Goal: Information Seeking & Learning: Learn about a topic

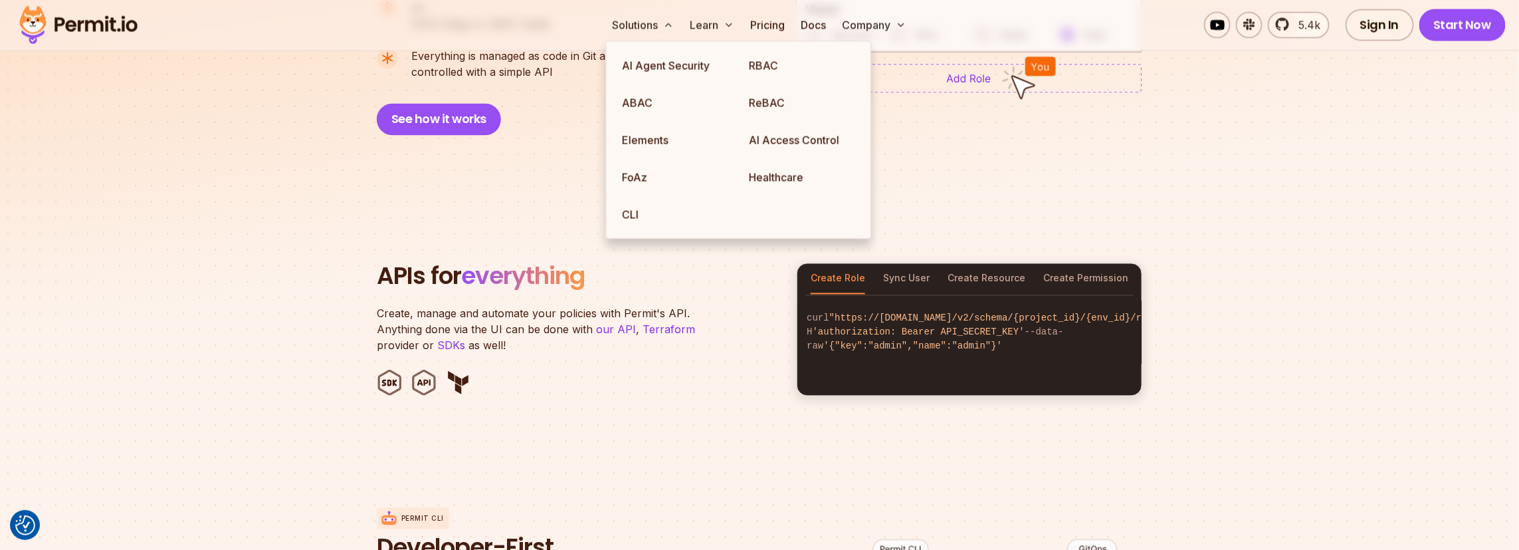
scroll to position [68, 0]
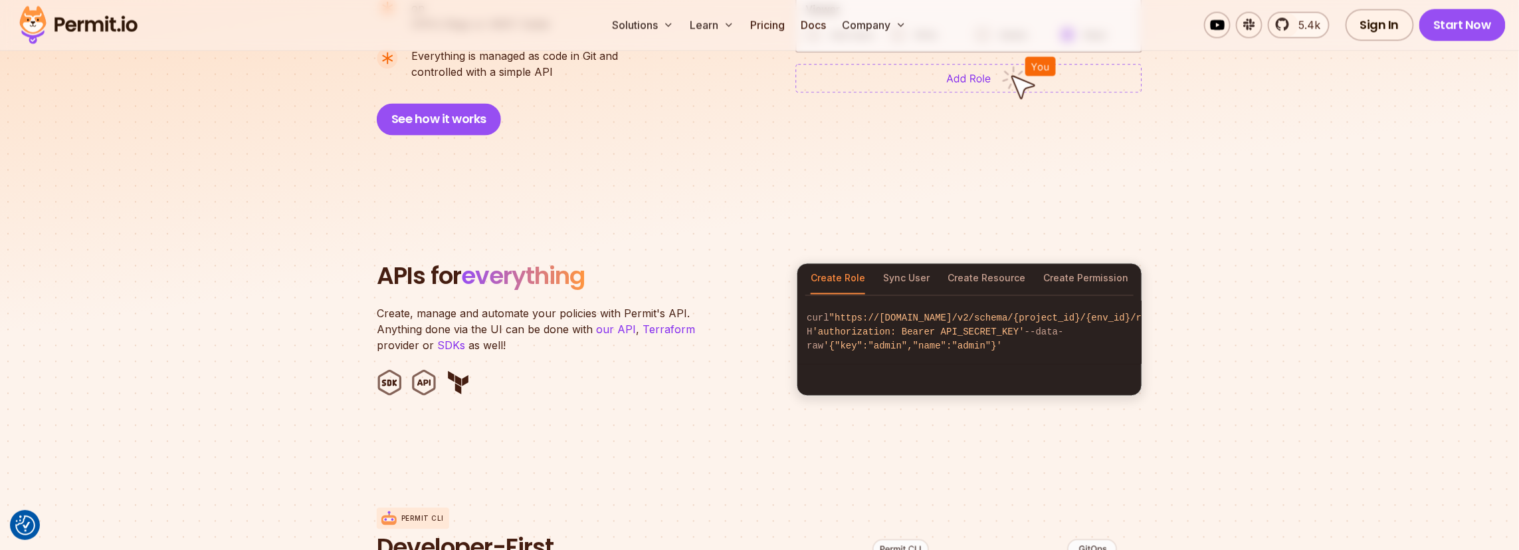
click at [422, 224] on section "APIs for everything Create, manage and automate your policies with Permit's API…" at bounding box center [759, 329] width 1519 height 261
drag, startPoint x: 422, startPoint y: 224, endPoint x: 226, endPoint y: 217, distance: 196.2
click at [226, 217] on section "APIs for everything Create, manage and automate your policies with Permit's API…" at bounding box center [759, 329] width 1519 height 261
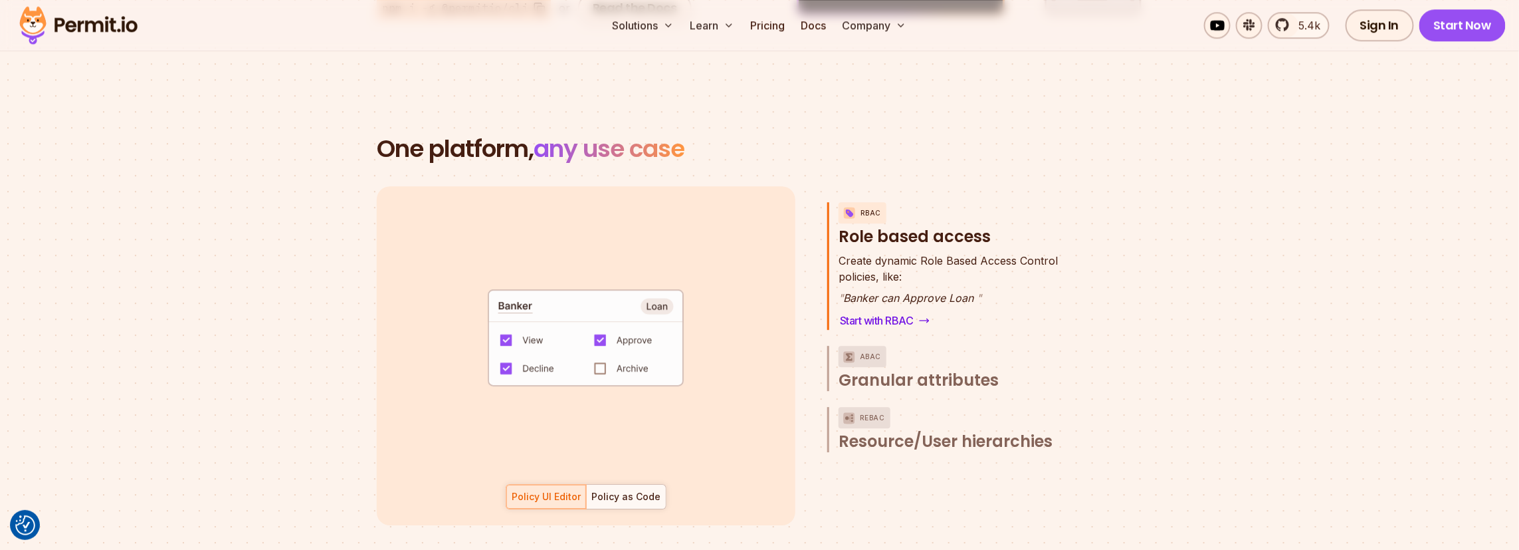
scroll to position [1861, 0]
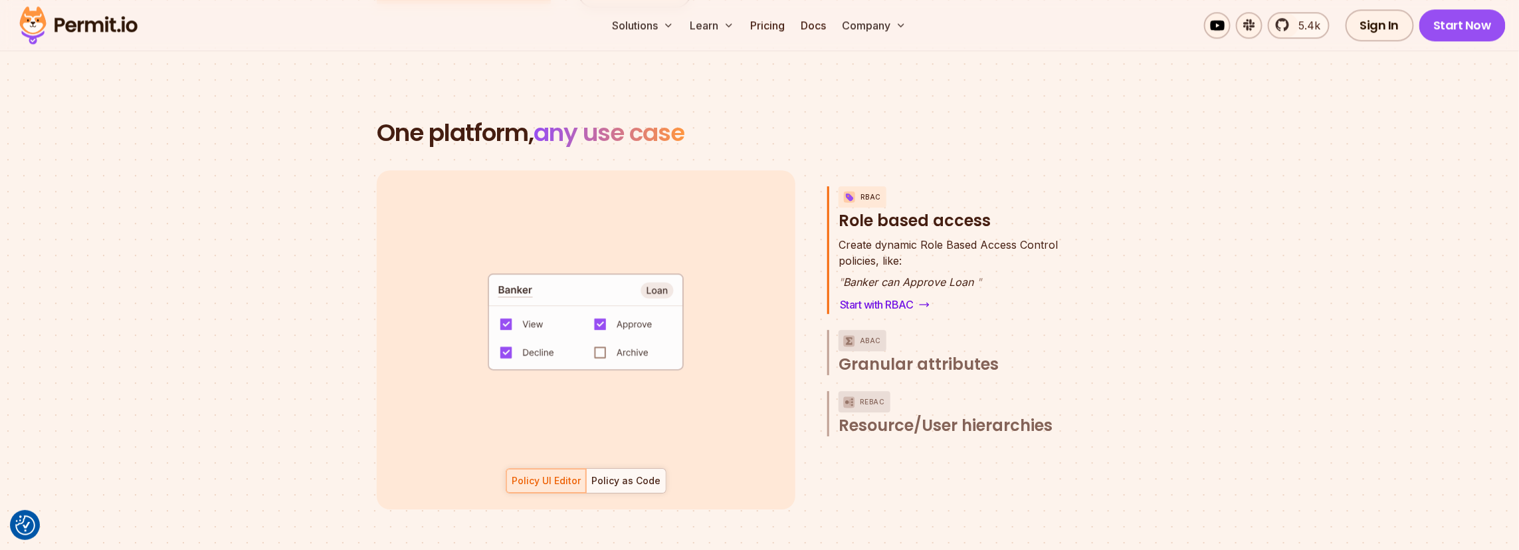
click at [618, 338] on code "default allow := false allow if { some role in data.users[input.user].roles act…" at bounding box center [586, 326] width 276 height 114
click at [592, 334] on code "default allow := false allow if { some role in data.users[input.user].roles act…" at bounding box center [586, 326] width 276 height 114
click at [596, 336] on code "default allow := false allow if { some role in data.users[input.user].roles act…" at bounding box center [586, 326] width 276 height 114
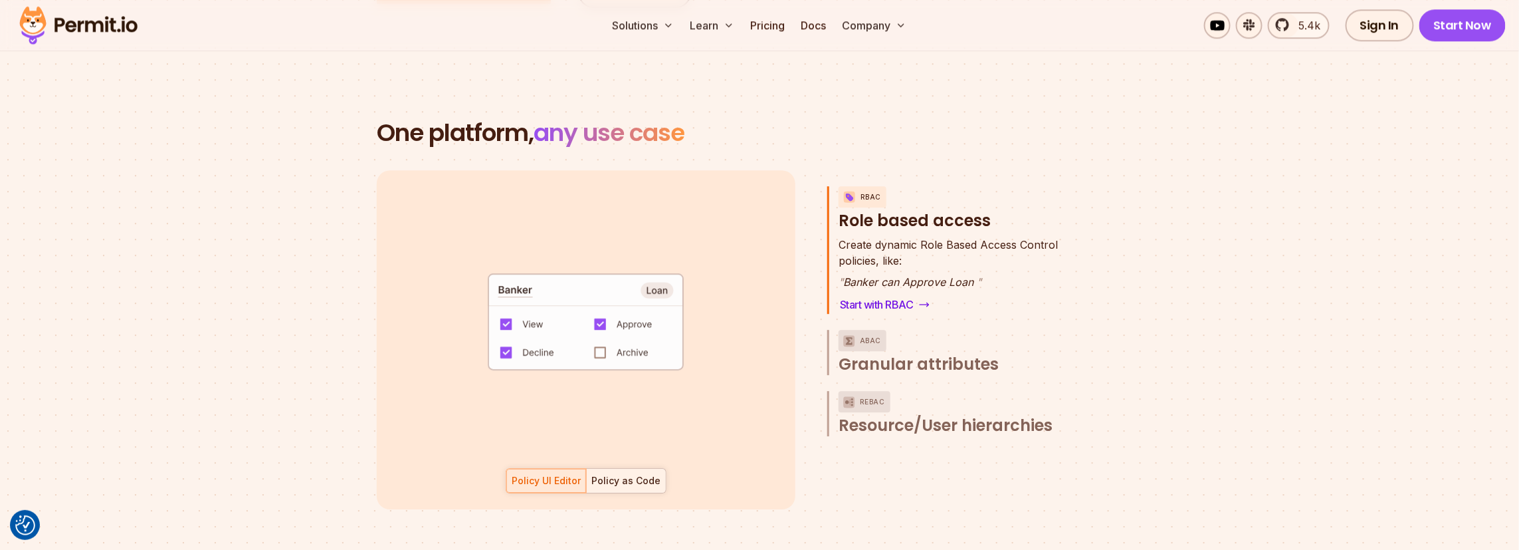
click at [611, 471] on div at bounding box center [626, 481] width 80 height 24
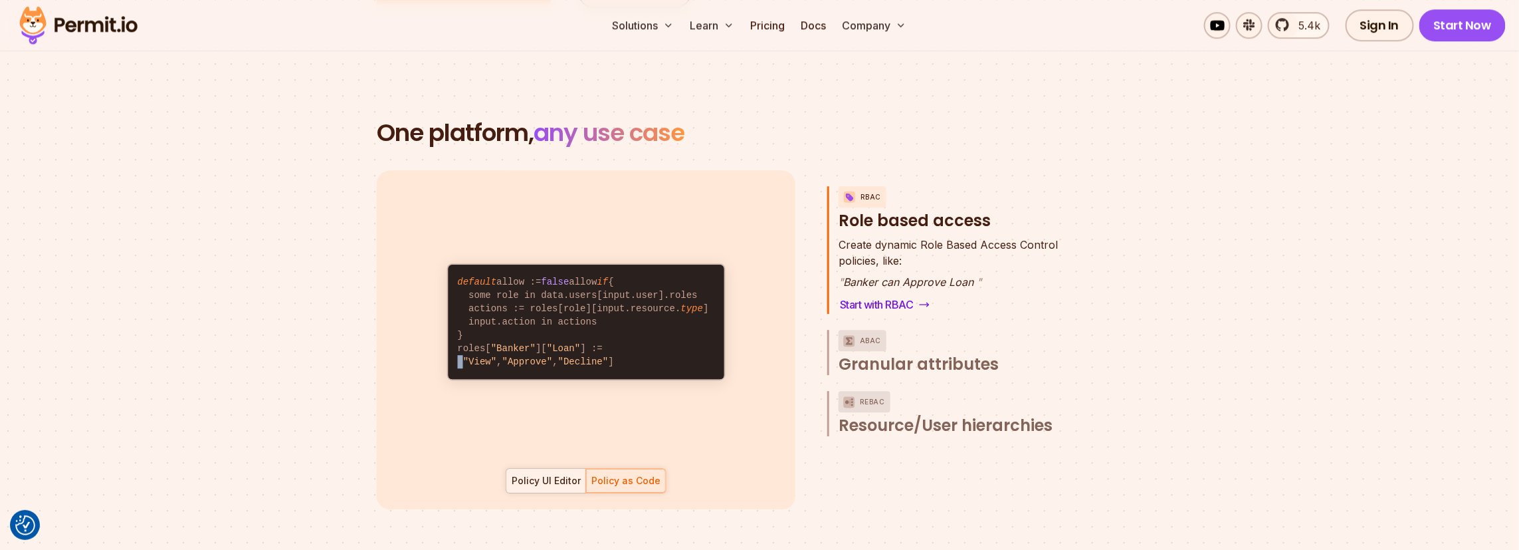
click at [548, 474] on div "Policy UI Editor" at bounding box center [546, 480] width 69 height 13
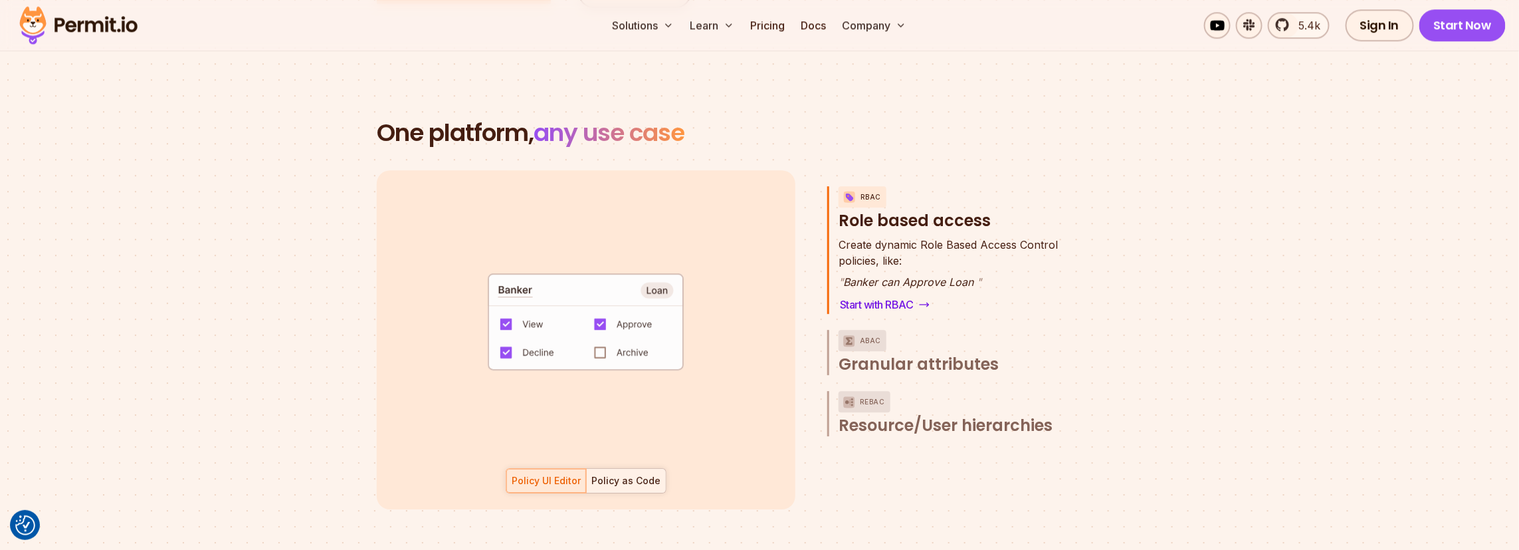
click at [623, 475] on div at bounding box center [626, 481] width 80 height 24
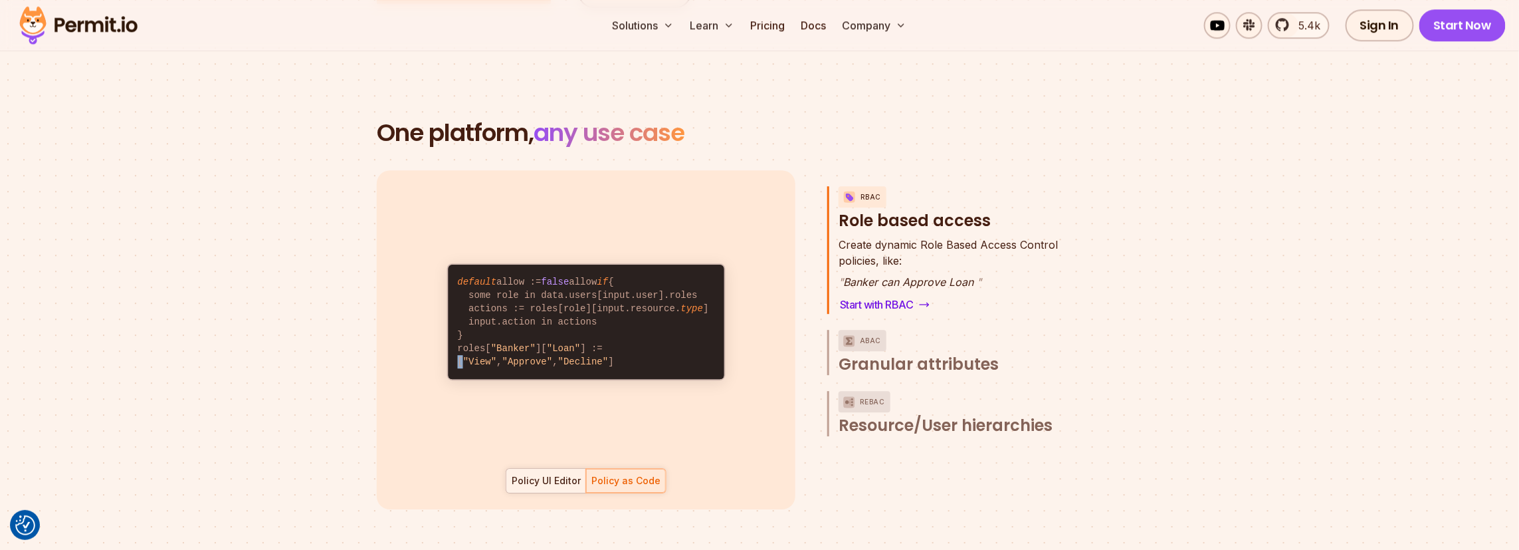
click at [547, 471] on div at bounding box center [546, 481] width 80 height 24
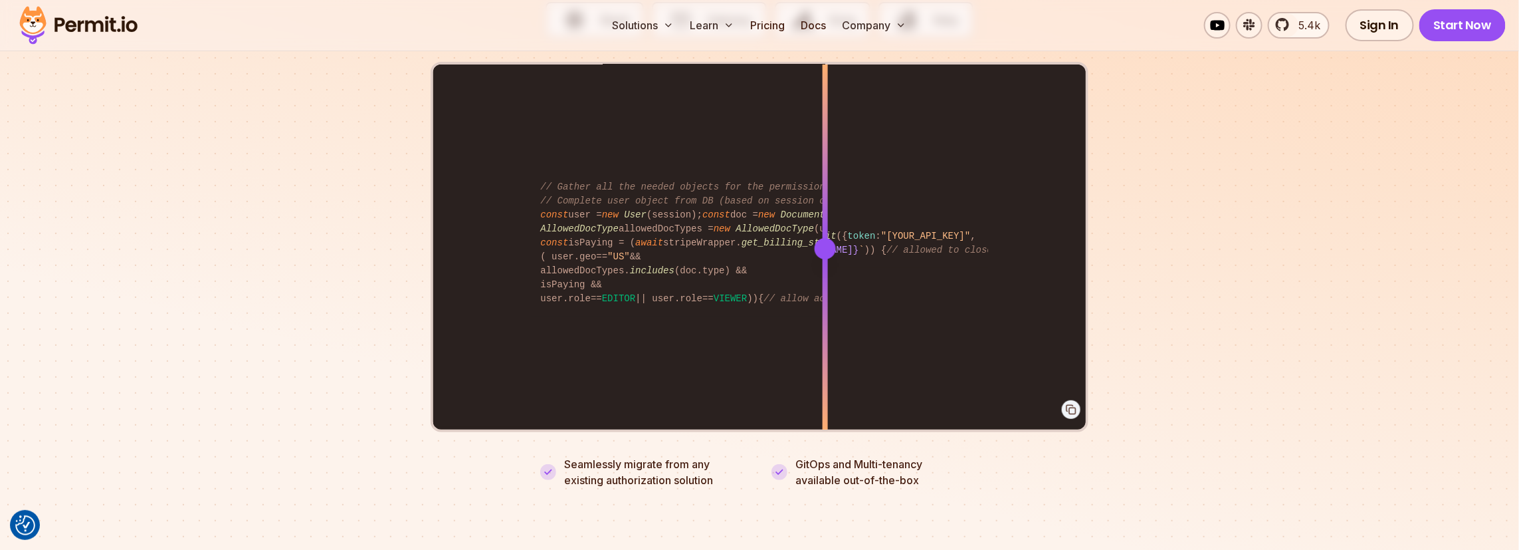
scroll to position [2725, 0]
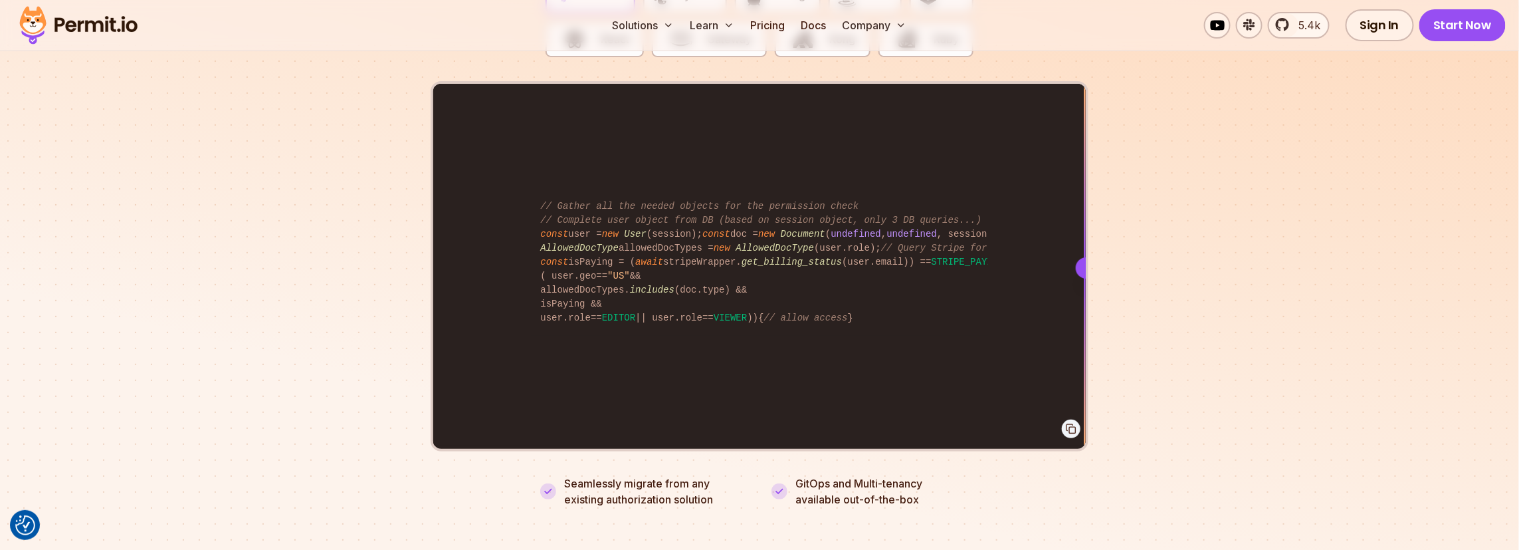
drag, startPoint x: 831, startPoint y: 248, endPoint x: 1114, endPoint y: 273, distance: 283.6
click at [1111, 273] on section "Fully functional authorization in 5 minutes Just add permit.check() to your cod…" at bounding box center [759, 156] width 1519 height 830
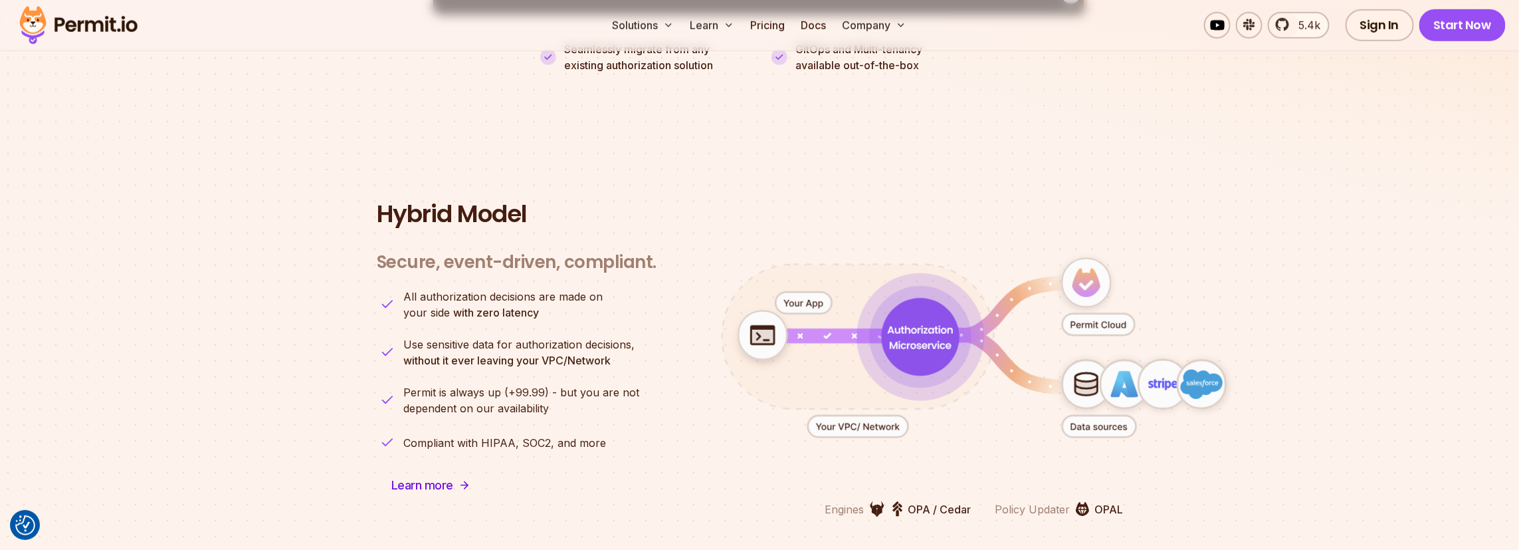
scroll to position [3190, 0]
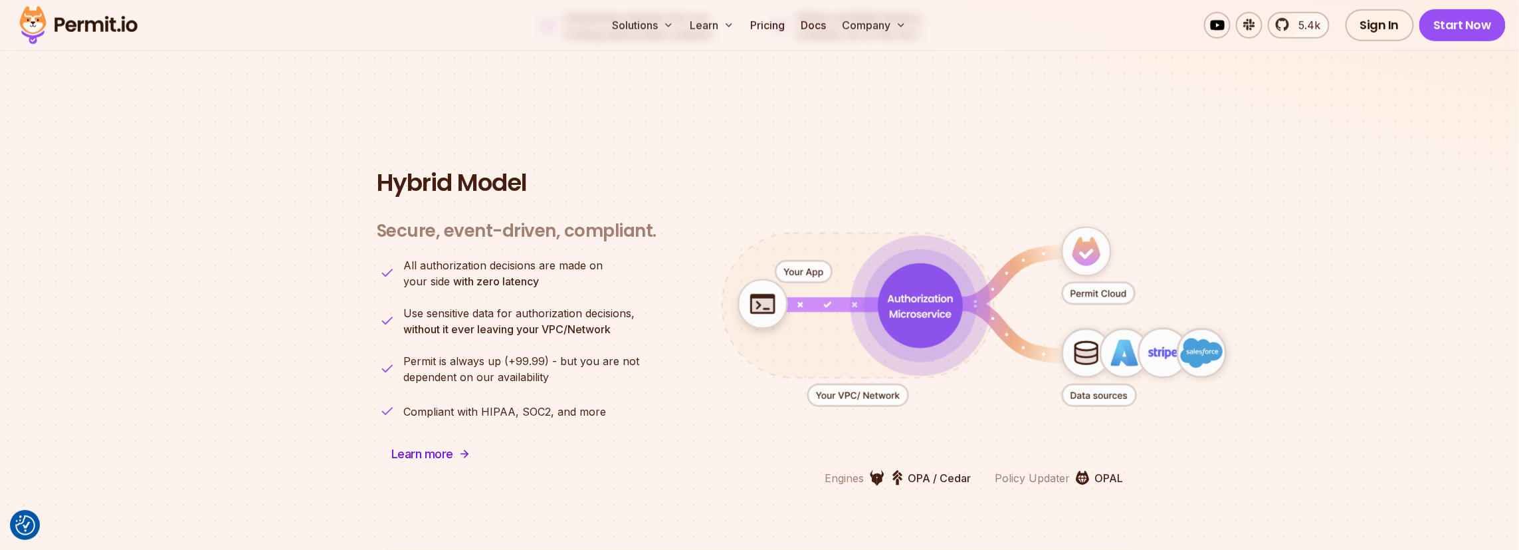
click at [829, 268] on icon "animation" at bounding box center [858, 305] width 272 height 145
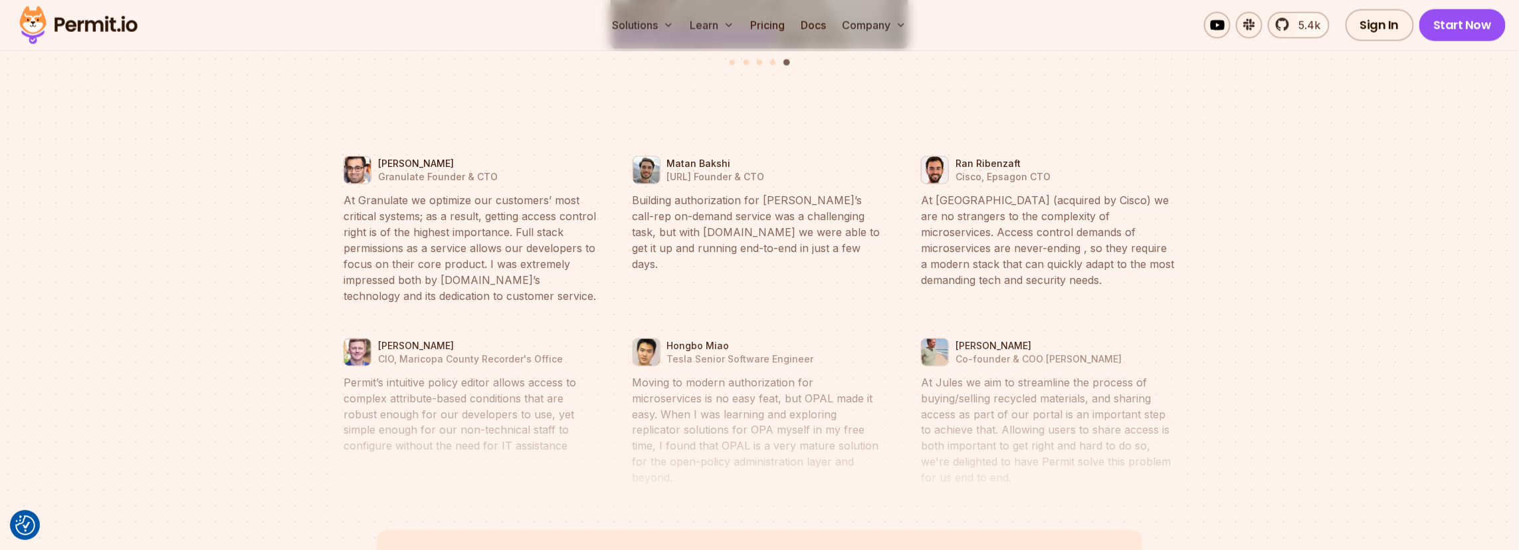
scroll to position [6048, 0]
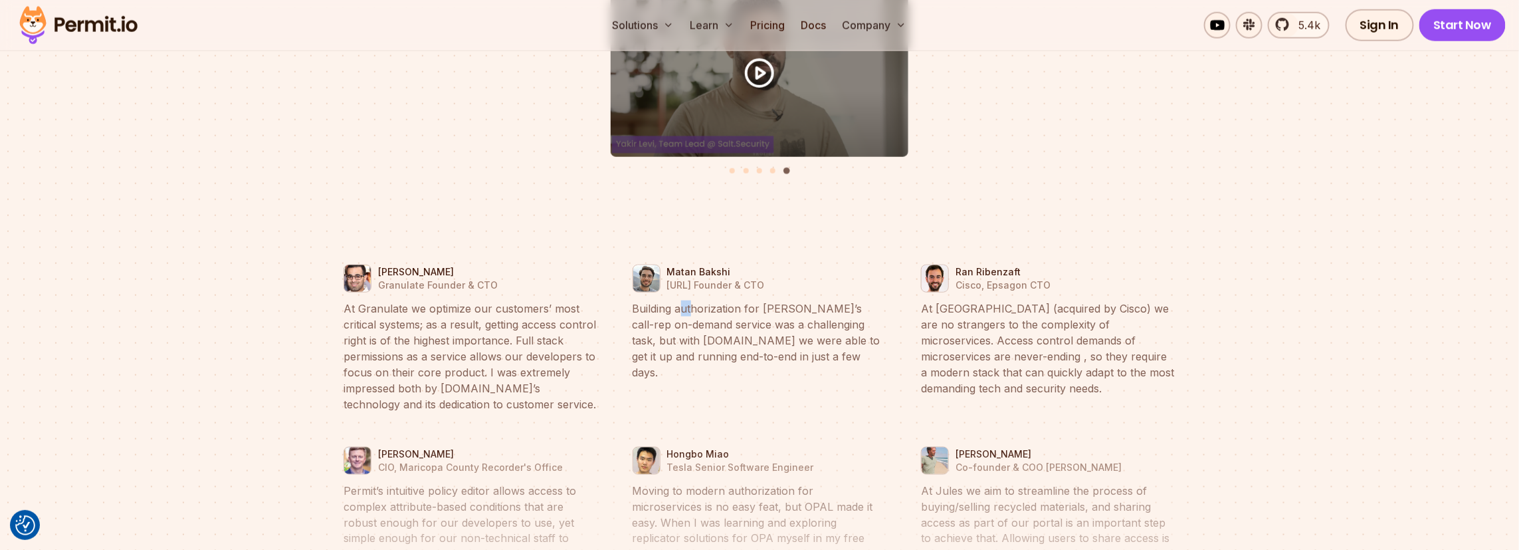
drag, startPoint x: 686, startPoint y: 288, endPoint x: 691, endPoint y: 294, distance: 8.0
click at [691, 300] on blockquote "Building authorization for [PERSON_NAME]’s call-rep on-demand service was a cha…" at bounding box center [760, 340] width 255 height 80
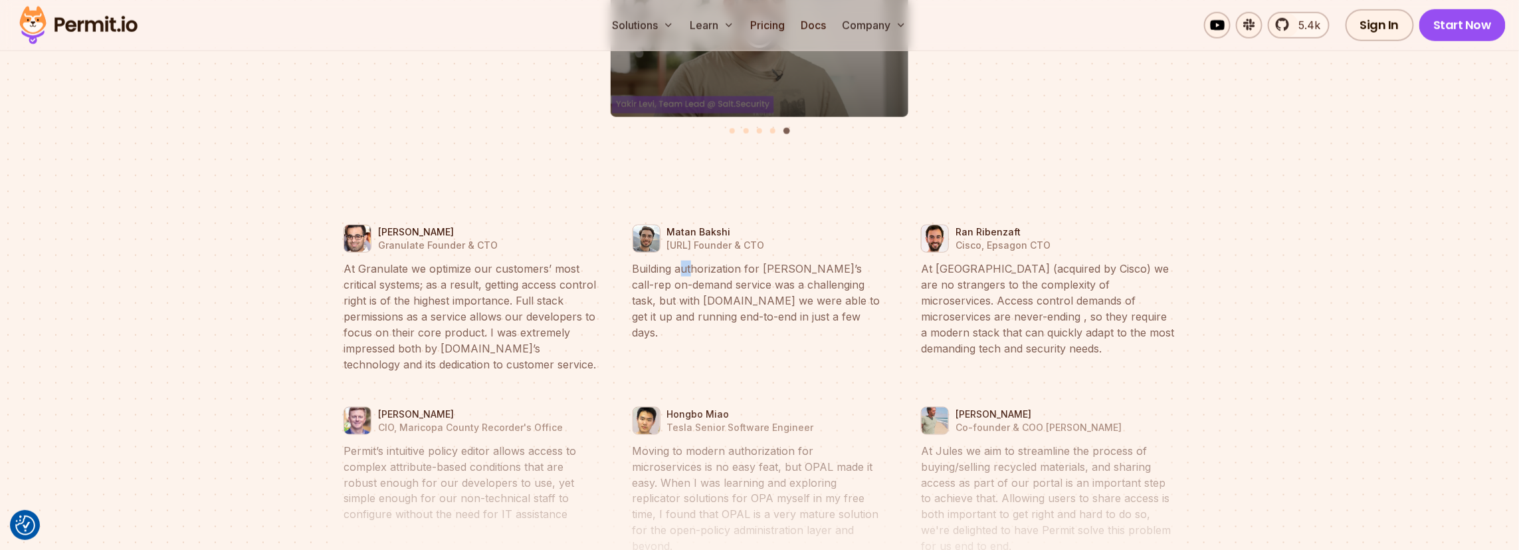
scroll to position [5918, 0]
